Goal: Entertainment & Leisure: Consume media (video, audio)

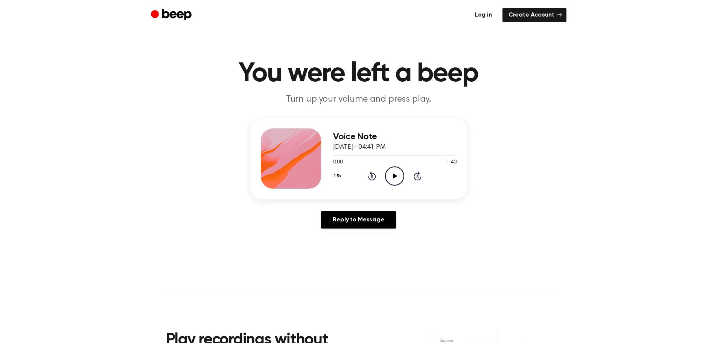
click at [395, 176] on icon at bounding box center [395, 176] width 4 height 5
click at [338, 175] on button "1.5x" at bounding box center [338, 176] width 11 height 13
click at [348, 263] on span "2.0x" at bounding box center [345, 263] width 9 height 8
click at [391, 177] on icon "Play Audio" at bounding box center [394, 175] width 19 height 19
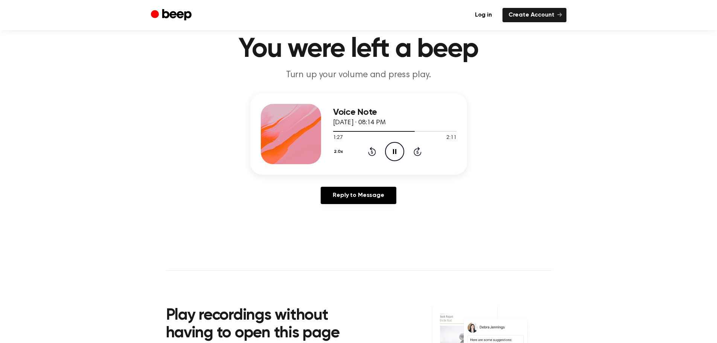
scroll to position [38, 0]
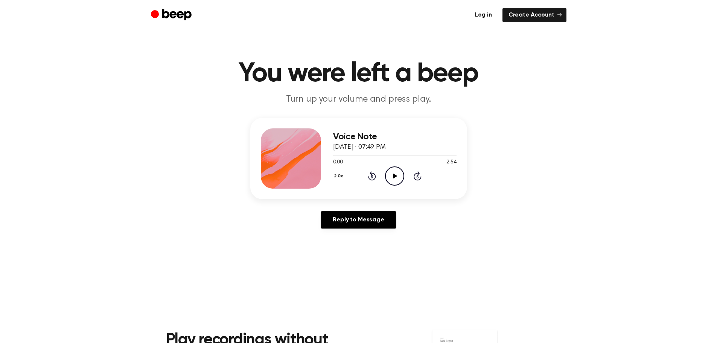
click at [396, 174] on icon "Play Audio" at bounding box center [394, 175] width 19 height 19
click at [397, 179] on icon "Pause Audio" at bounding box center [394, 175] width 19 height 19
click at [398, 175] on icon "Play Audio" at bounding box center [394, 175] width 19 height 19
click at [399, 177] on icon "Play Audio" at bounding box center [394, 175] width 19 height 19
